Goal: Task Accomplishment & Management: Complete application form

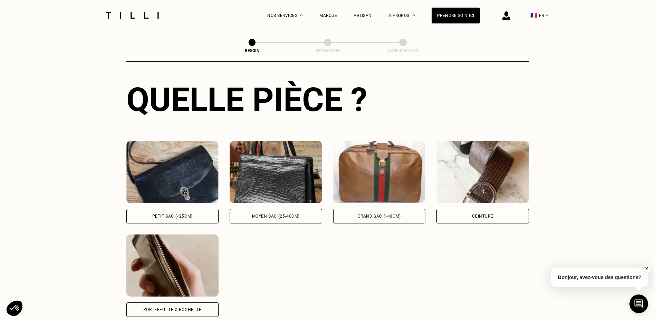
scroll to position [295, 0]
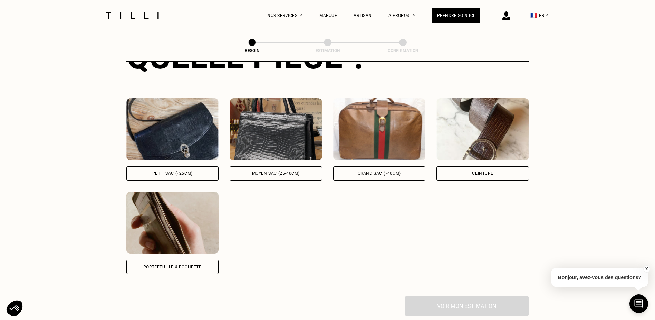
click at [288, 171] on div "Moyen sac (25-40cm)" at bounding box center [276, 173] width 48 height 4
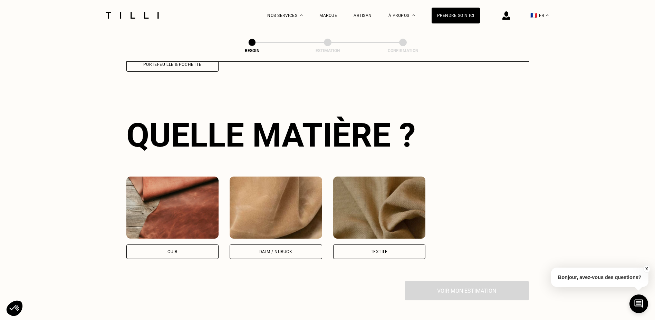
scroll to position [508, 0]
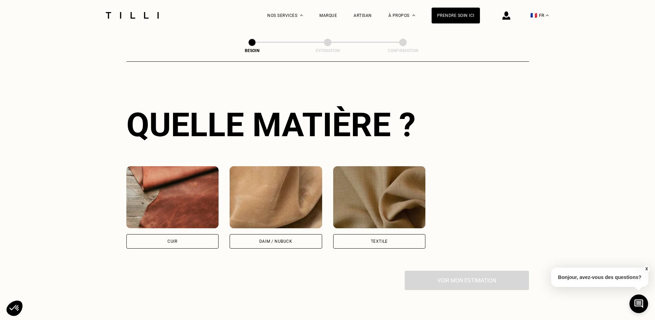
click at [173, 239] on div "Cuir" at bounding box center [172, 241] width 10 height 4
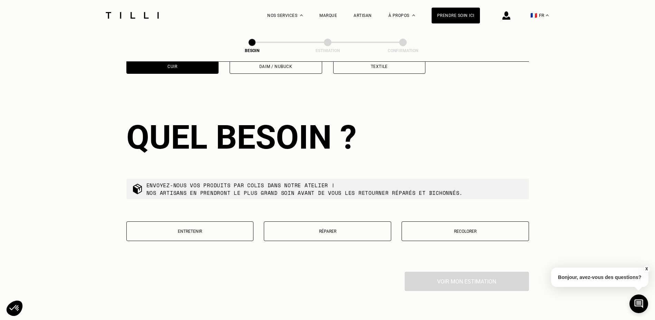
scroll to position [696, 0]
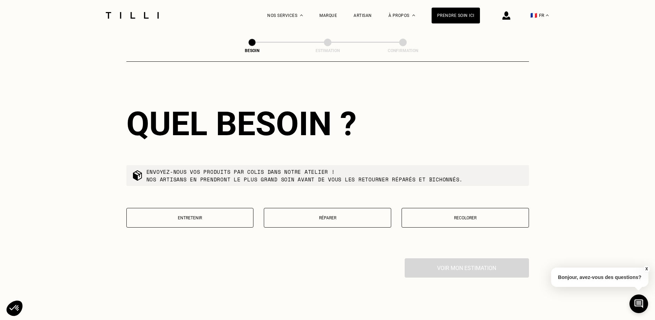
click at [328, 216] on p "Réparer" at bounding box center [327, 218] width 120 height 5
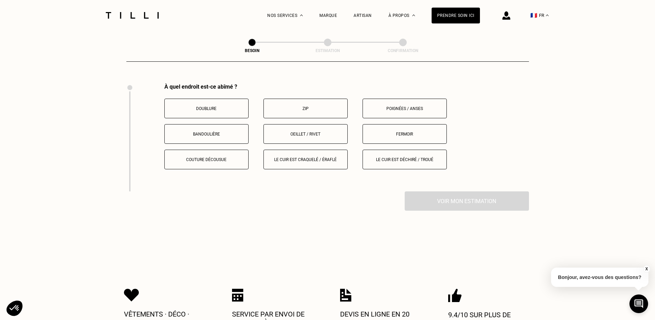
scroll to position [873, 0]
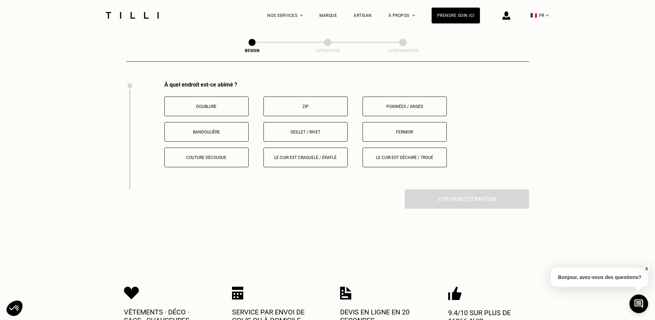
click at [405, 130] on p "Fermoir" at bounding box center [404, 132] width 77 height 5
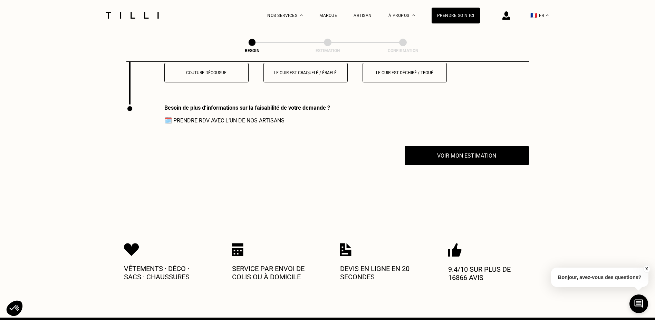
scroll to position [981, 0]
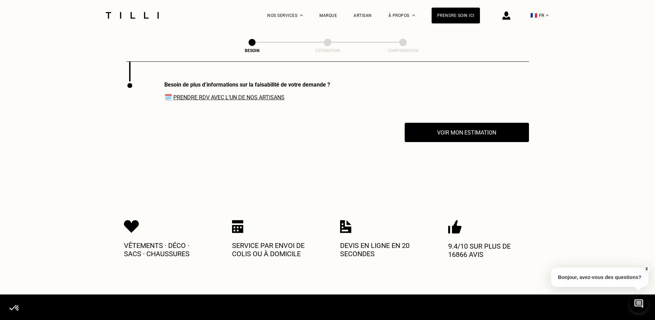
click at [466, 131] on button "Voir mon estimation" at bounding box center [466, 132] width 124 height 19
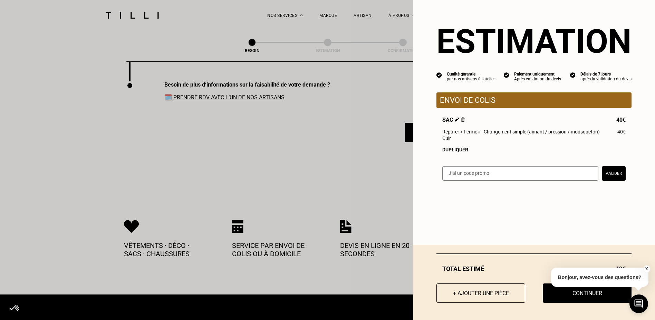
click at [559, 201] on div "Estimation Qualité garantie par nos artisans à l'atelier Paiement uniquement Ap…" at bounding box center [534, 160] width 242 height 320
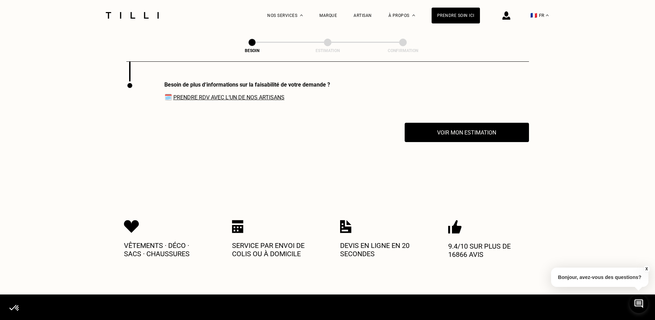
click at [247, 94] on link "Prendre RDV avec l‘un de nos artisans" at bounding box center [228, 97] width 111 height 7
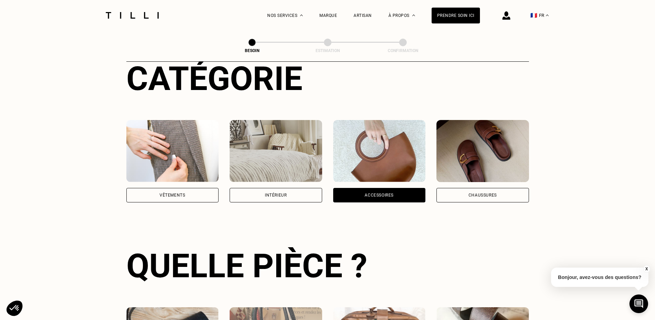
scroll to position [0, 0]
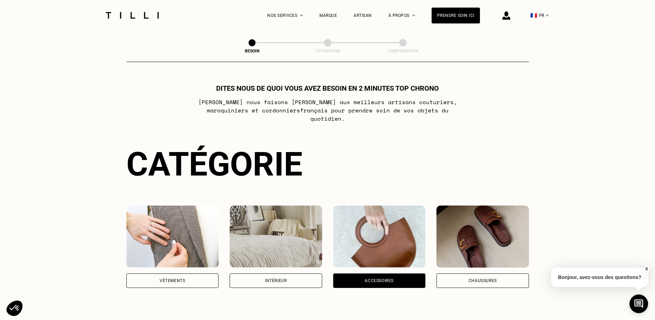
click at [548, 15] on img at bounding box center [547, 15] width 3 height 2
click at [153, 17] on img at bounding box center [132, 15] width 58 height 7
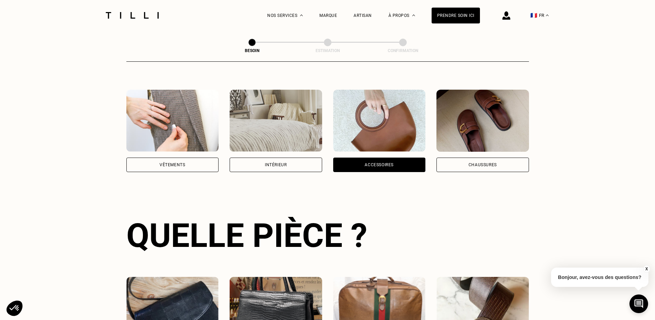
scroll to position [204, 0]
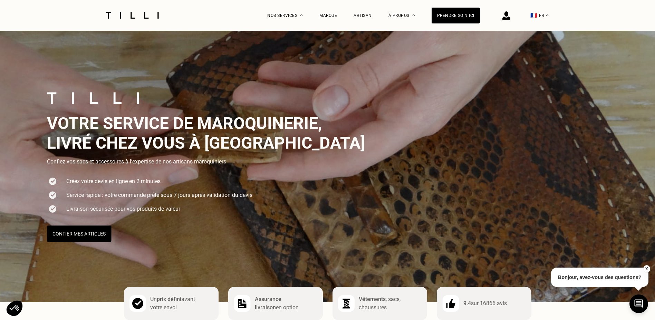
click at [182, 135] on span "livré chez vous à [GEOGRAPHIC_DATA]" at bounding box center [206, 143] width 318 height 20
click at [370, 189] on div "Créez votre devis en ligne en 2 minutes Service rapide : votre commande [PERSON…" at bounding box center [374, 195] width 655 height 39
click at [386, 173] on div "Votre service de maroquinerie, livré chez vous à [GEOGRAPHIC_DATA] Confiez vos …" at bounding box center [374, 167] width 655 height 150
click at [93, 234] on button "Confier mes articles" at bounding box center [79, 234] width 64 height 17
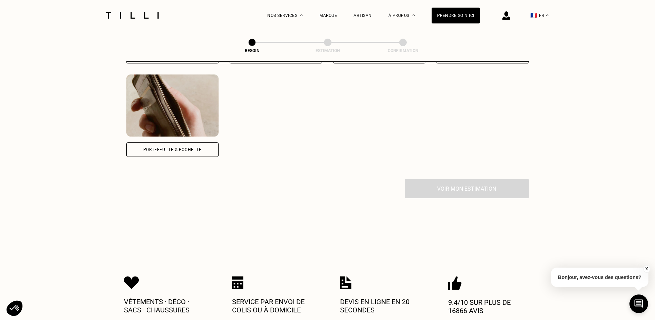
scroll to position [329, 0]
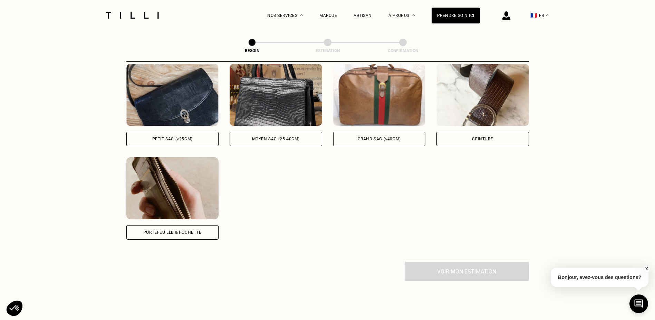
click at [289, 137] on div "Moyen sac (25-40cm)" at bounding box center [276, 139] width 48 height 4
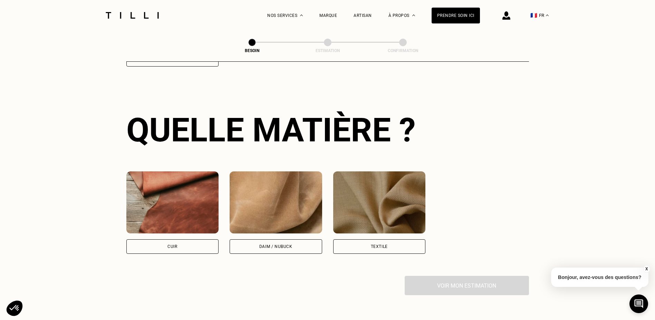
scroll to position [508, 0]
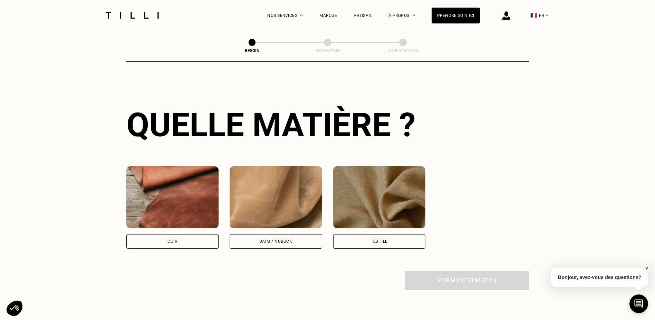
click at [177, 239] on div "Cuir" at bounding box center [172, 241] width 10 height 4
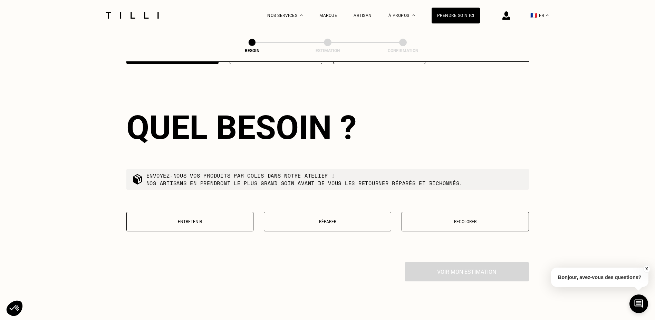
scroll to position [696, 0]
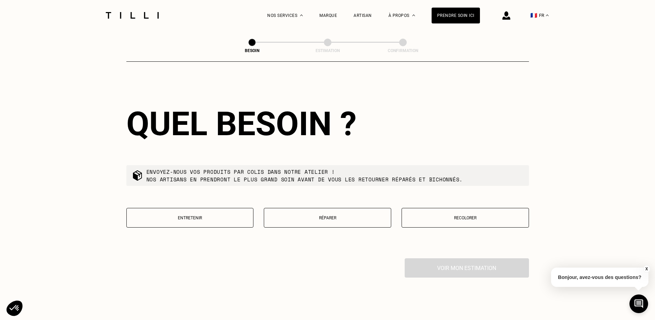
click at [301, 216] on p "Réparer" at bounding box center [327, 218] width 120 height 5
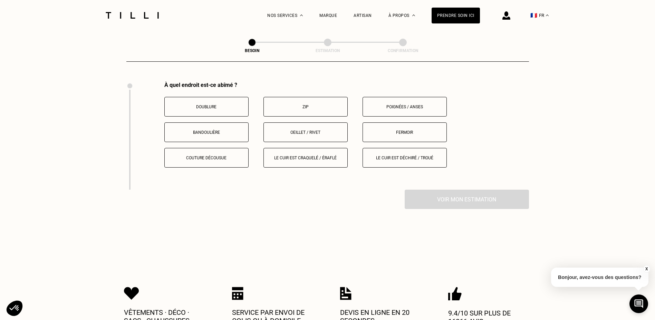
scroll to position [873, 0]
click at [396, 130] on p "Fermoir" at bounding box center [404, 132] width 77 height 5
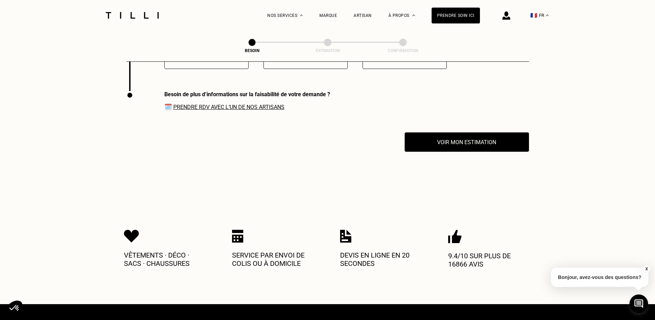
scroll to position [981, 0]
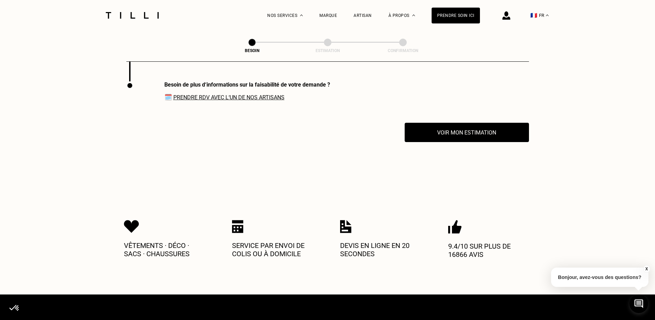
click at [473, 132] on button "Voir mon estimation" at bounding box center [466, 132] width 124 height 19
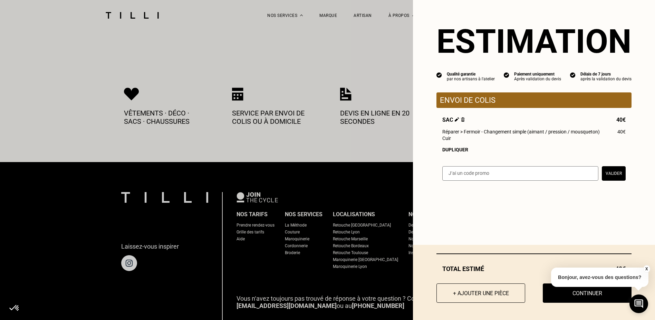
scroll to position [1119, 0]
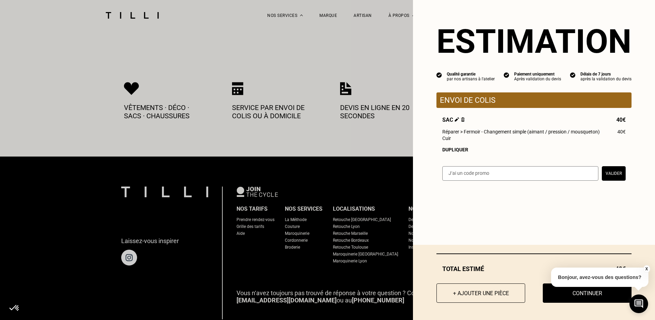
click at [576, 296] on button "Continuer" at bounding box center [586, 293] width 89 height 19
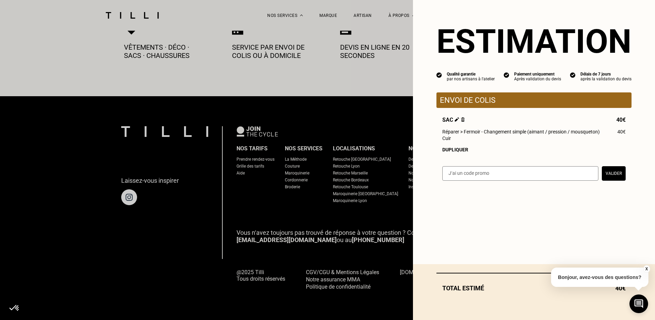
scroll to position [321, 0]
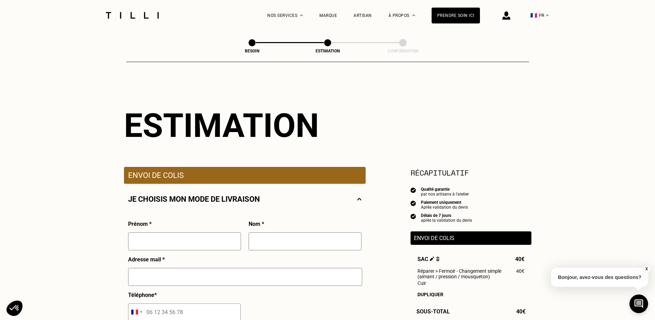
click at [420, 113] on div "Estimation" at bounding box center [327, 125] width 407 height 39
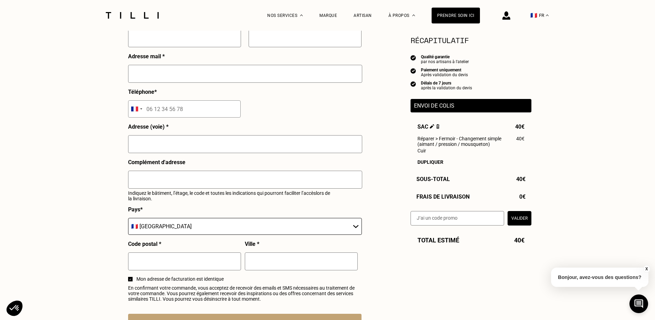
scroll to position [207, 0]
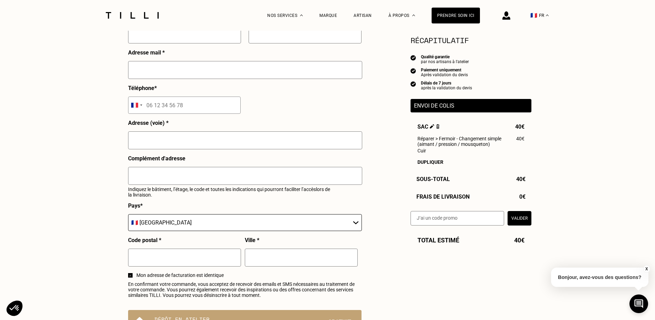
click at [352, 224] on select "🇩🇪 [GEOGRAPHIC_DATA] 🇦🇹 [GEOGRAPHIC_DATA] 🇧🇪 [GEOGRAPHIC_DATA] 🇧🇬 Bulgarie 🇨🇾 C…" at bounding box center [245, 222] width 234 height 17
select select "BE"
click at [128, 217] on select "🇩🇪 [GEOGRAPHIC_DATA] 🇦🇹 [GEOGRAPHIC_DATA] 🇧🇪 [GEOGRAPHIC_DATA] 🇧🇬 Bulgarie 🇨🇾 C…" at bounding box center [245, 222] width 234 height 17
click at [19, 132] on div "Besoin Estimation Confirmation Estimation Récapitulatif Qualité garantie par no…" at bounding box center [327, 205] width 655 height 763
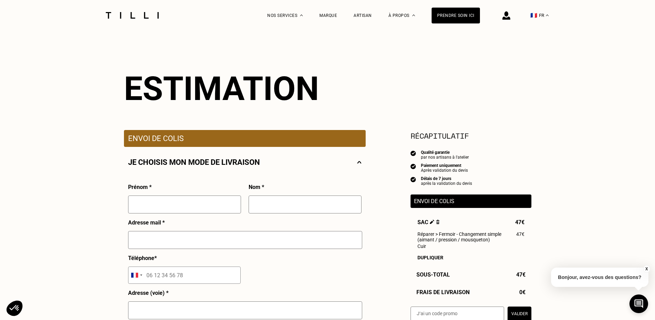
scroll to position [35, 0]
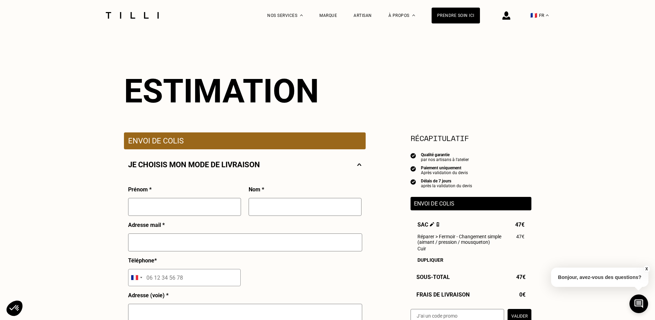
click at [182, 209] on input "text" at bounding box center [184, 207] width 113 height 18
type input "[PERSON_NAME]"
type input "[EMAIL_ADDRESS][DOMAIN_NAME]"
type input "[STREET_ADDRESS][PERSON_NAME]"
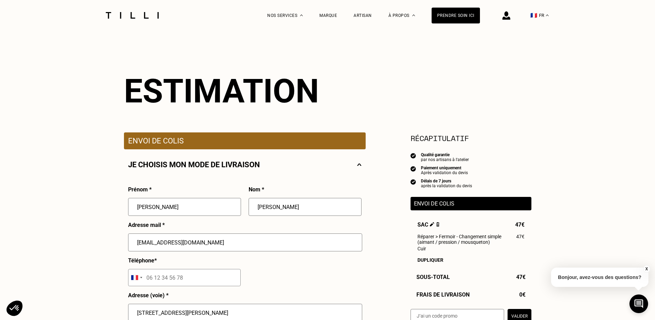
type input "1160"
type input "Auderghem"
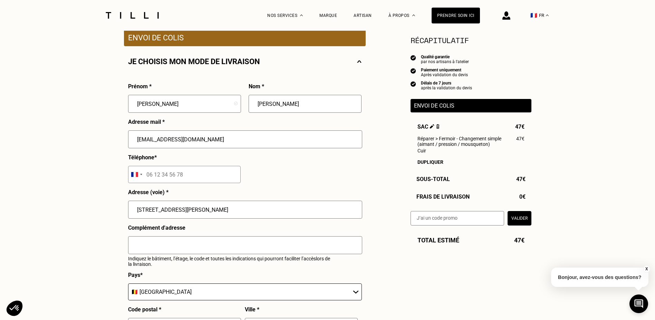
scroll to position [138, 0]
click at [139, 178] on div "Selected country" at bounding box center [136, 174] width 16 height 17
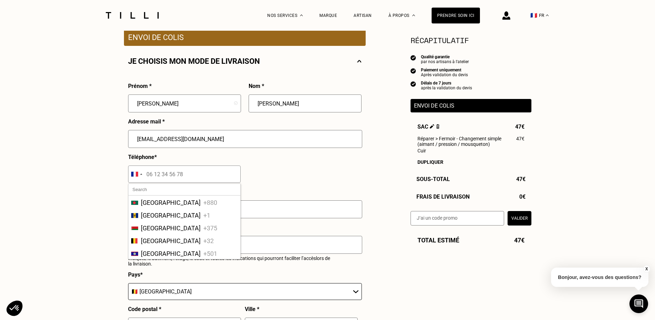
scroll to position [207, 0]
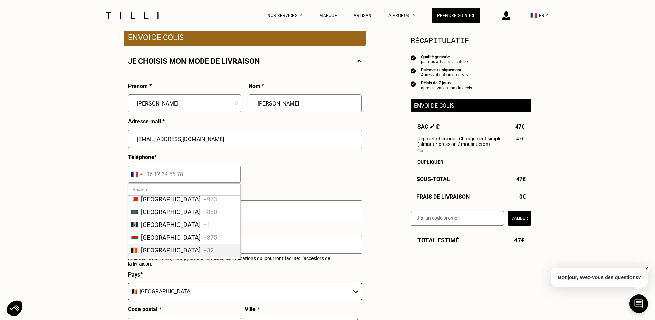
click at [165, 257] on li "[GEOGRAPHIC_DATA] +32" at bounding box center [184, 250] width 112 height 13
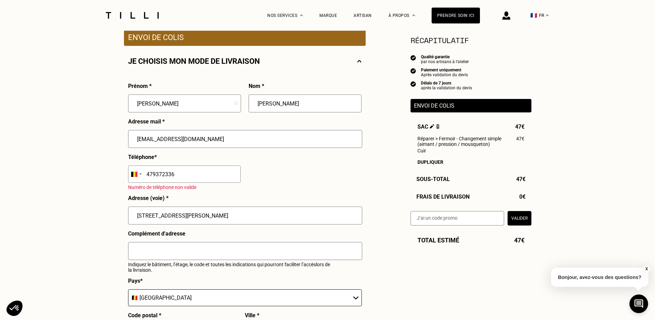
type input "479372336"
click at [300, 165] on div "Prénom * [PERSON_NAME] Nom * [PERSON_NAME] Zenklova Adresse mail * [EMAIL_ADDRE…" at bounding box center [244, 230] width 233 height 294
click at [204, 177] on input "479372336" at bounding box center [184, 174] width 112 height 17
click at [141, 176] on div "Selected country" at bounding box center [135, 174] width 15 height 17
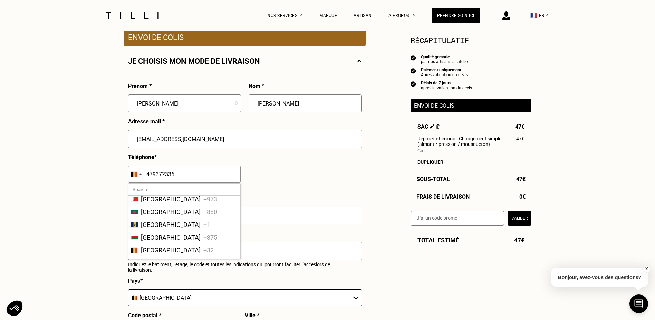
click at [143, 190] on input "text" at bounding box center [184, 189] width 112 height 11
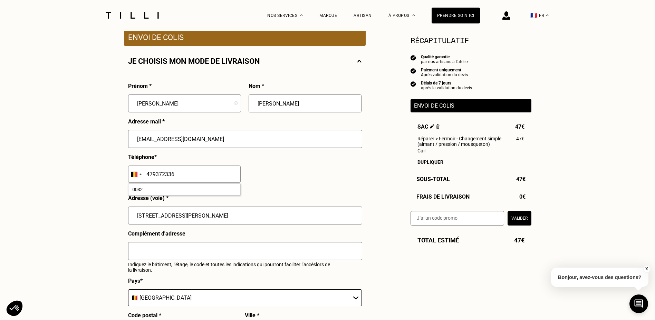
type input "0032"
click at [283, 190] on p "Numéro de téléphone non valide" at bounding box center [229, 188] width 202 height 6
click at [147, 176] on input "479372336" at bounding box center [184, 174] width 112 height 17
click at [259, 175] on div "Prénom * [PERSON_NAME] * [PERSON_NAME] Zenklova Adresse mail * [EMAIL_ADDRESS][…" at bounding box center [244, 230] width 233 height 294
click at [210, 177] on input "0479 37 23 36" at bounding box center [184, 174] width 112 height 17
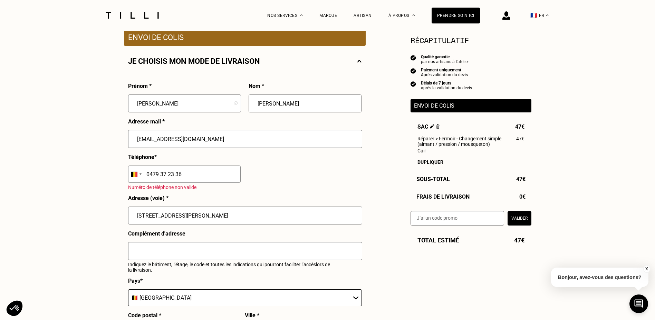
click at [220, 225] on input "[STREET_ADDRESS][PERSON_NAME]" at bounding box center [245, 216] width 234 height 18
click at [201, 174] on input "0479 37 23 36" at bounding box center [184, 174] width 112 height 17
type input "0"
type input "4"
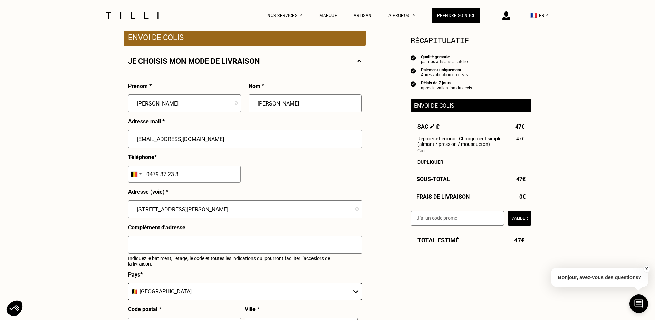
type input "0479 37 23 36"
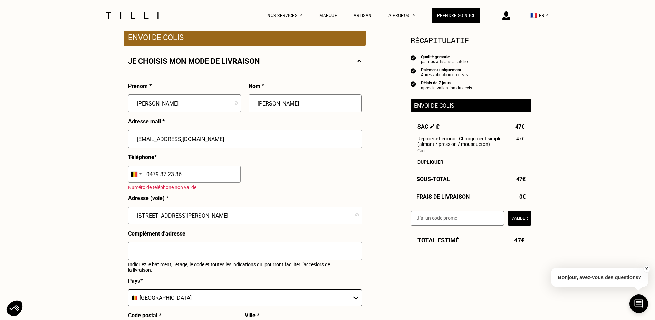
click at [259, 181] on div "Prénom * [PERSON_NAME] * [PERSON_NAME] Zenklova Adresse mail * [EMAIL_ADDRESS][…" at bounding box center [244, 230] width 233 height 294
click at [248, 223] on input "[STREET_ADDRESS][PERSON_NAME]" at bounding box center [245, 216] width 234 height 18
click at [268, 188] on p "Numéro de téléphone non valide" at bounding box center [229, 188] width 202 height 6
click at [240, 254] on input "text" at bounding box center [245, 251] width 234 height 18
click at [60, 226] on div "Besoin Estimation Confirmation Estimation Récapitulatif Qualité garantie par no…" at bounding box center [327, 277] width 655 height 769
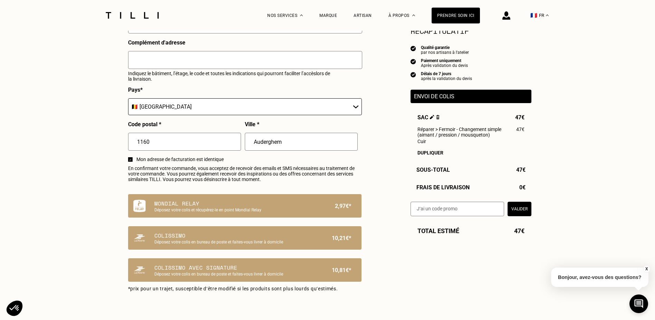
scroll to position [345, 0]
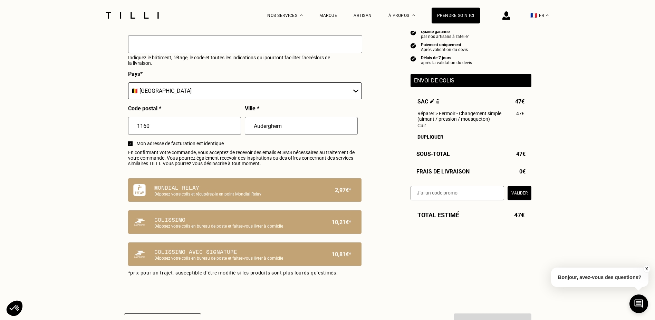
click at [187, 197] on p "Déposez votre colis et récupérez-le en point Mondial Relay" at bounding box center [232, 194] width 157 height 5
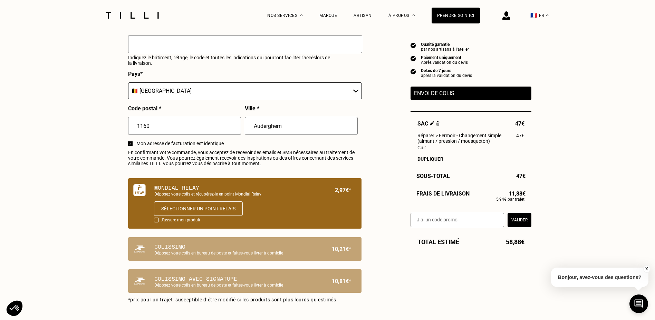
click at [202, 213] on button "Sélectionner un point relais" at bounding box center [198, 209] width 89 height 14
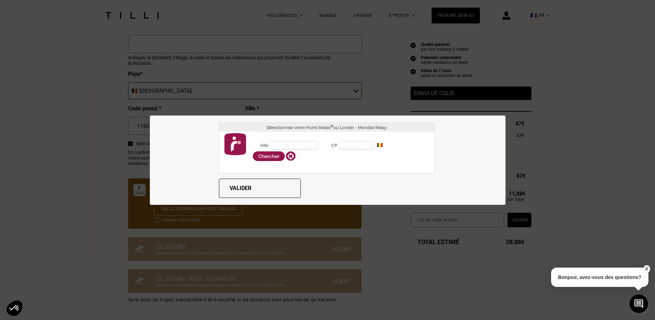
click at [288, 144] on input "Ville" at bounding box center [293, 145] width 49 height 9
type input "Auderghem"
type input "1160"
click at [239, 187] on button "Valider" at bounding box center [260, 188] width 82 height 19
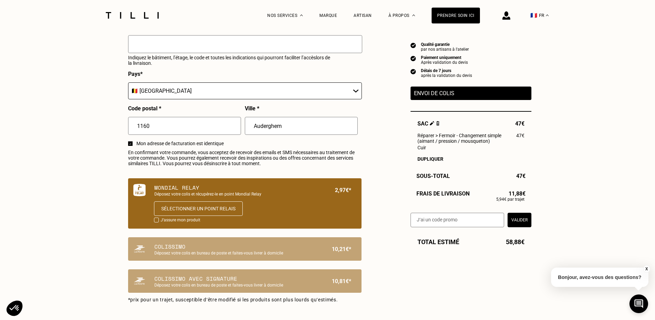
click at [228, 212] on button "Sélectionner un point relais" at bounding box center [198, 209] width 89 height 14
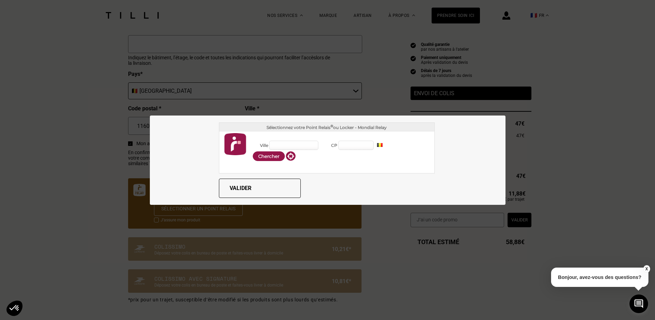
click at [283, 146] on input "Ville" at bounding box center [293, 145] width 49 height 9
type input "Auderghem"
type input "1160"
click at [288, 153] on div "Chercher" at bounding box center [275, 156] width 46 height 11
click at [286, 156] on span at bounding box center [290, 156] width 9 height 9
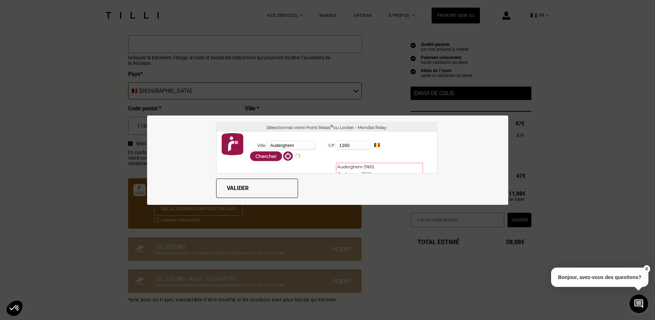
click at [258, 159] on button "Chercher" at bounding box center [266, 156] width 32 height 10
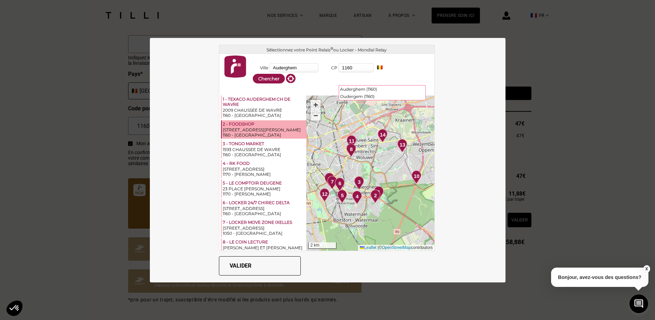
click at [241, 131] on div "[STREET_ADDRESS][PERSON_NAME]" at bounding box center [264, 129] width 82 height 5
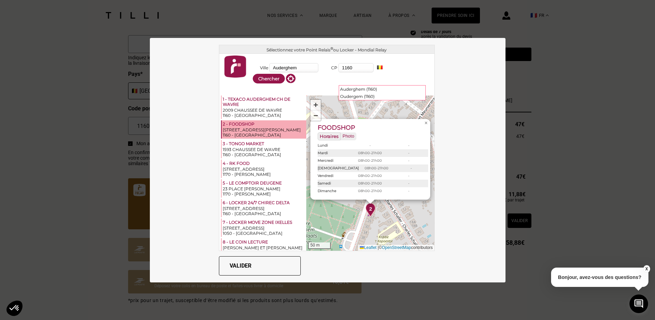
click at [237, 263] on button "Valider" at bounding box center [260, 265] width 82 height 19
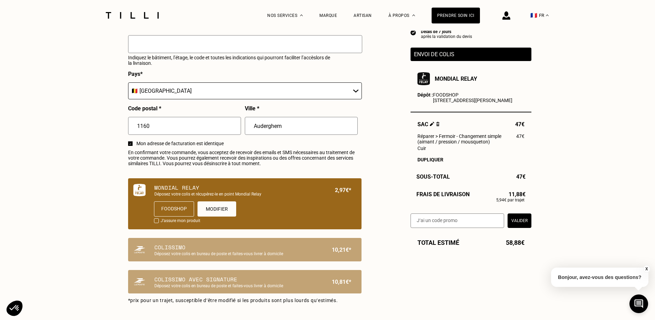
click at [451, 284] on div "Estimation Récapitulatif Qualité garantie par nos artisans à l'atelier Paiement…" at bounding box center [327, 40] width 407 height 558
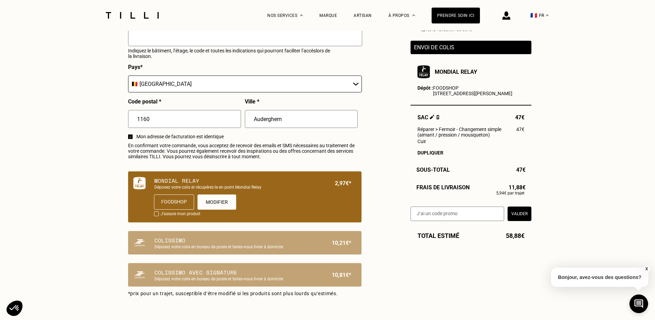
scroll to position [276, 0]
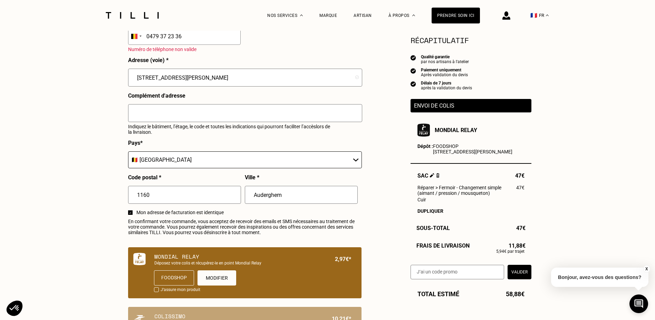
click at [596, 154] on div "Besoin Estimation Confirmation Estimation Récapitulatif Qualité garantie par no…" at bounding box center [327, 153] width 655 height 796
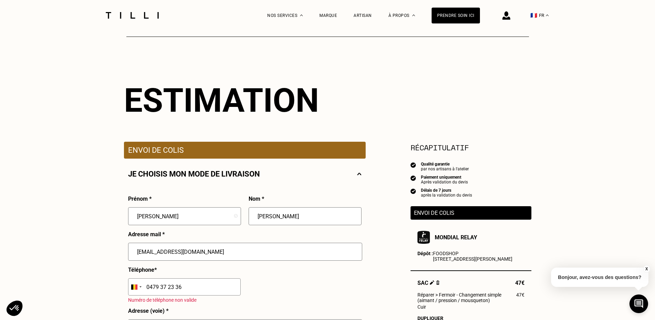
scroll to position [0, 0]
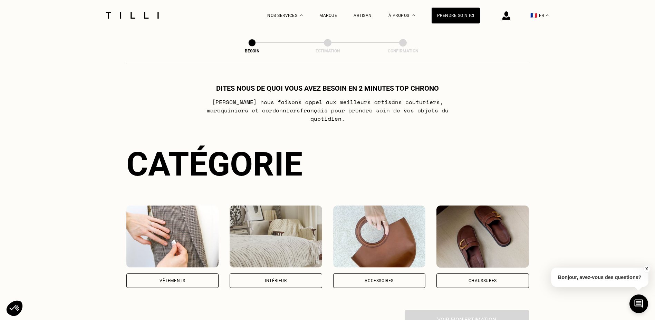
click at [386, 274] on div "Accessoires" at bounding box center [379, 281] width 92 height 14
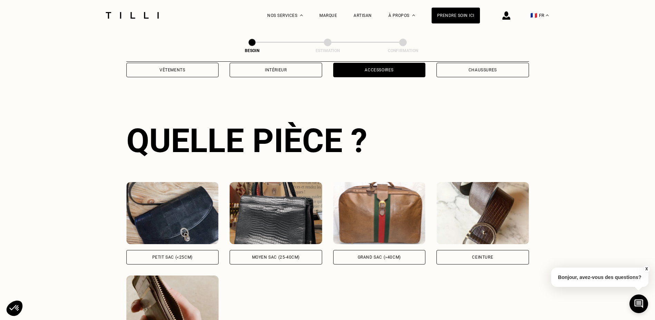
scroll to position [226, 0]
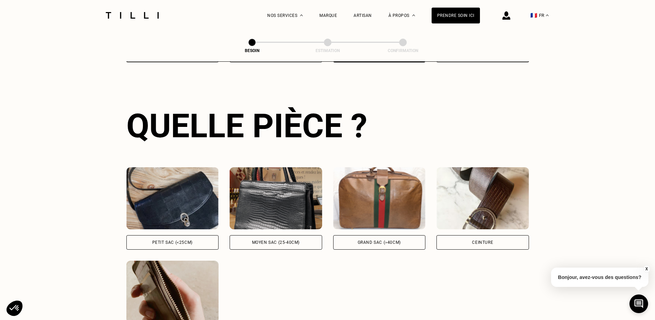
click at [299, 237] on div "Moyen sac (25-40cm)" at bounding box center [275, 242] width 92 height 14
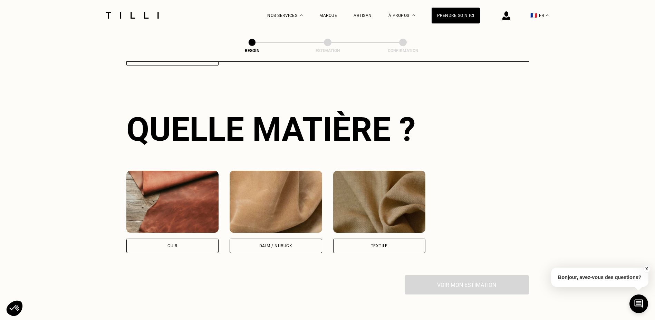
scroll to position [508, 0]
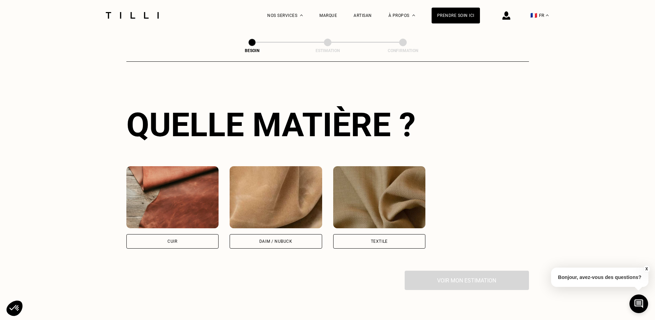
click at [193, 234] on div "Cuir" at bounding box center [172, 241] width 92 height 14
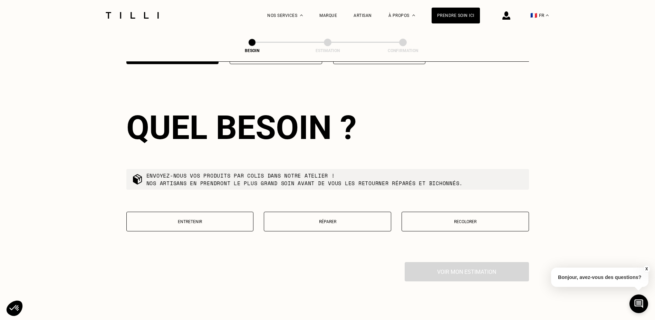
scroll to position [696, 0]
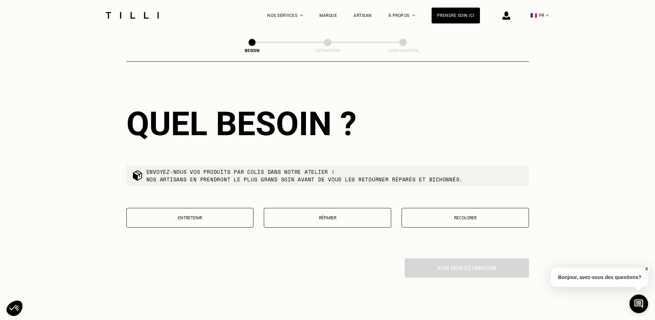
click at [333, 216] on p "Réparer" at bounding box center [327, 218] width 120 height 5
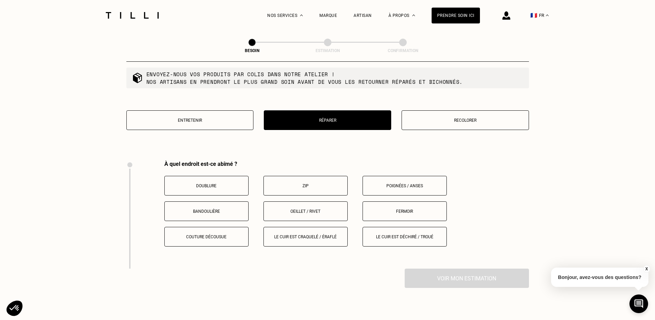
scroll to position [873, 0]
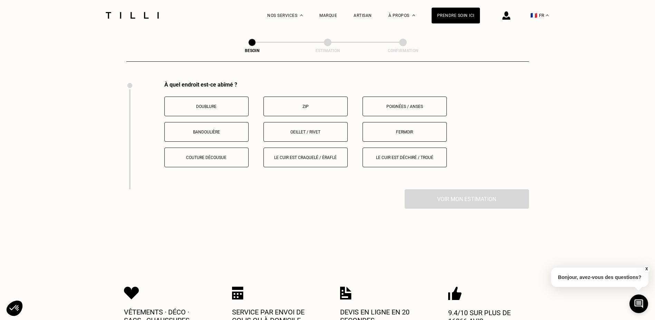
click at [403, 130] on p "Fermoir" at bounding box center [404, 132] width 77 height 5
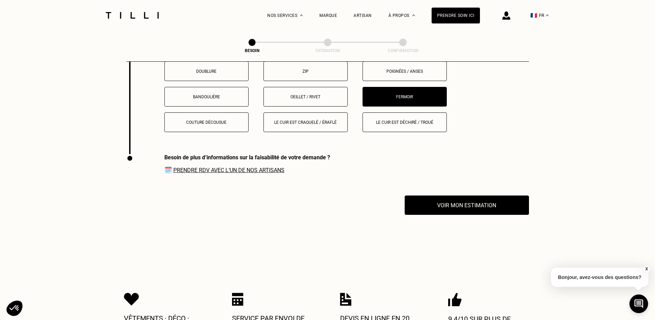
scroll to position [981, 0]
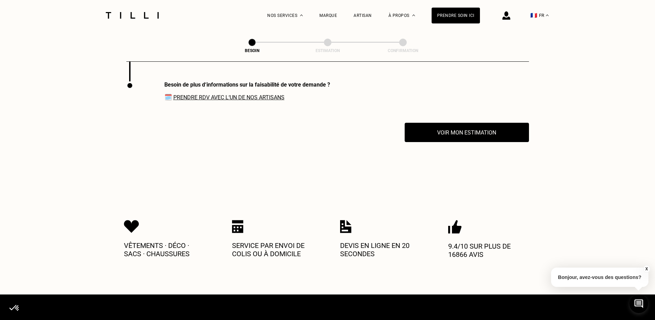
click at [455, 128] on button "Voir mon estimation" at bounding box center [466, 132] width 124 height 19
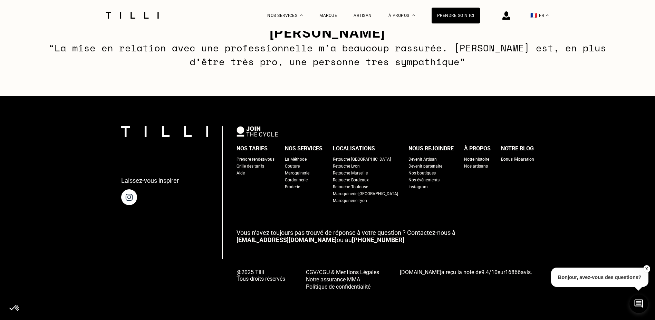
scroll to position [104, 0]
